Goal: Task Accomplishment & Management: Use online tool/utility

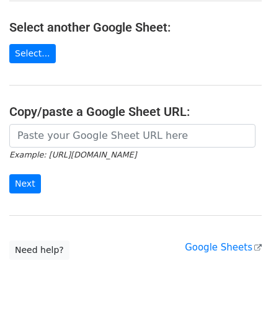
scroll to position [162, 0]
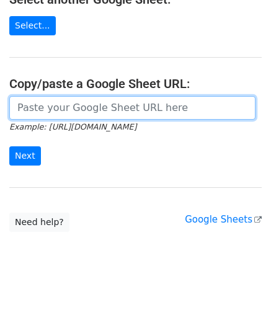
click at [46, 107] on input "url" at bounding box center [132, 108] width 246 height 24
paste input "https://docs.google.com/spreadsheets/d/167pLYgV6tHIyIPegNzvZf_SKmGI2C2Ck0f5W9CJ…"
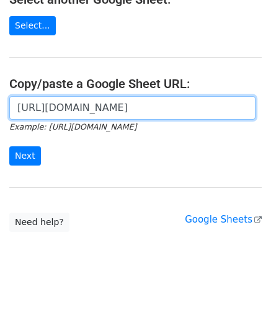
scroll to position [0, 260]
type input "https://docs.google.com/spreadsheets/d/167pLYgV6tHIyIPegNzvZf_SKmGI2C2Ck0f5W9CJ…"
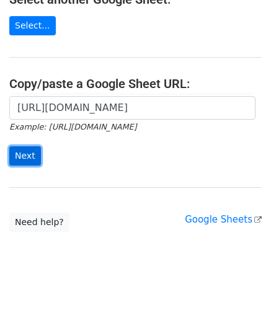
click at [35, 153] on input "Next" at bounding box center [25, 155] width 32 height 19
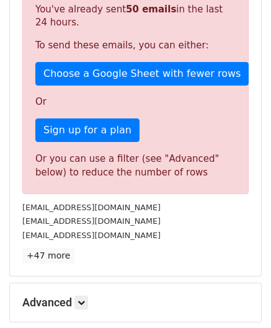
scroll to position [310, 0]
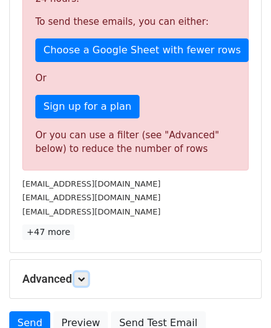
drag, startPoint x: 87, startPoint y: 274, endPoint x: 89, endPoint y: 267, distance: 7.3
click at [85, 275] on icon at bounding box center [80, 278] width 7 height 7
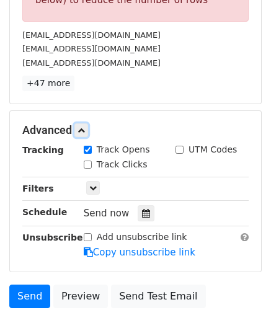
scroll to position [539, 0]
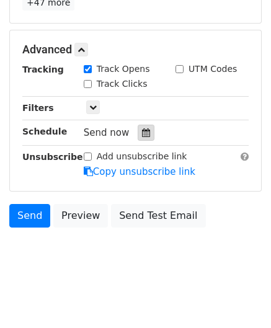
click at [142, 128] on icon at bounding box center [146, 132] width 8 height 9
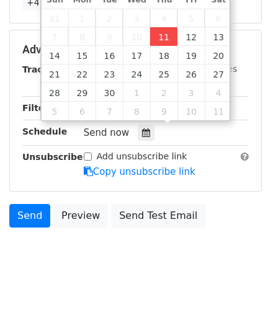
type input "[DATE] 12:00"
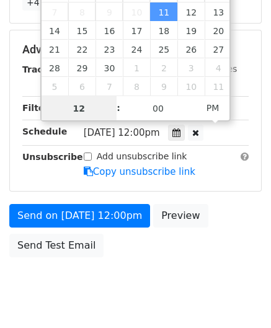
type input "8"
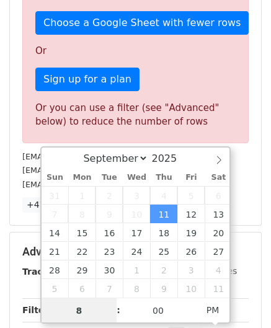
scroll to position [539, 0]
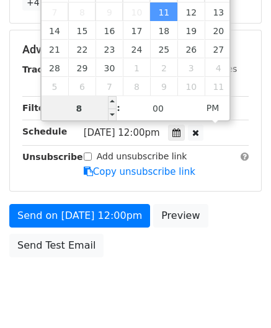
drag, startPoint x: 89, startPoint y: 110, endPoint x: 42, endPoint y: 117, distance: 47.6
click at [42, 117] on input "8" at bounding box center [80, 108] width 76 height 25
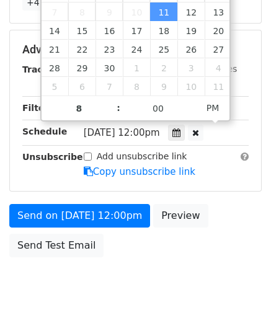
type input "[DATE] 20:00"
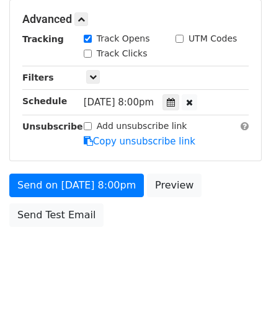
scroll to position [568, 0]
